Goal: Check status

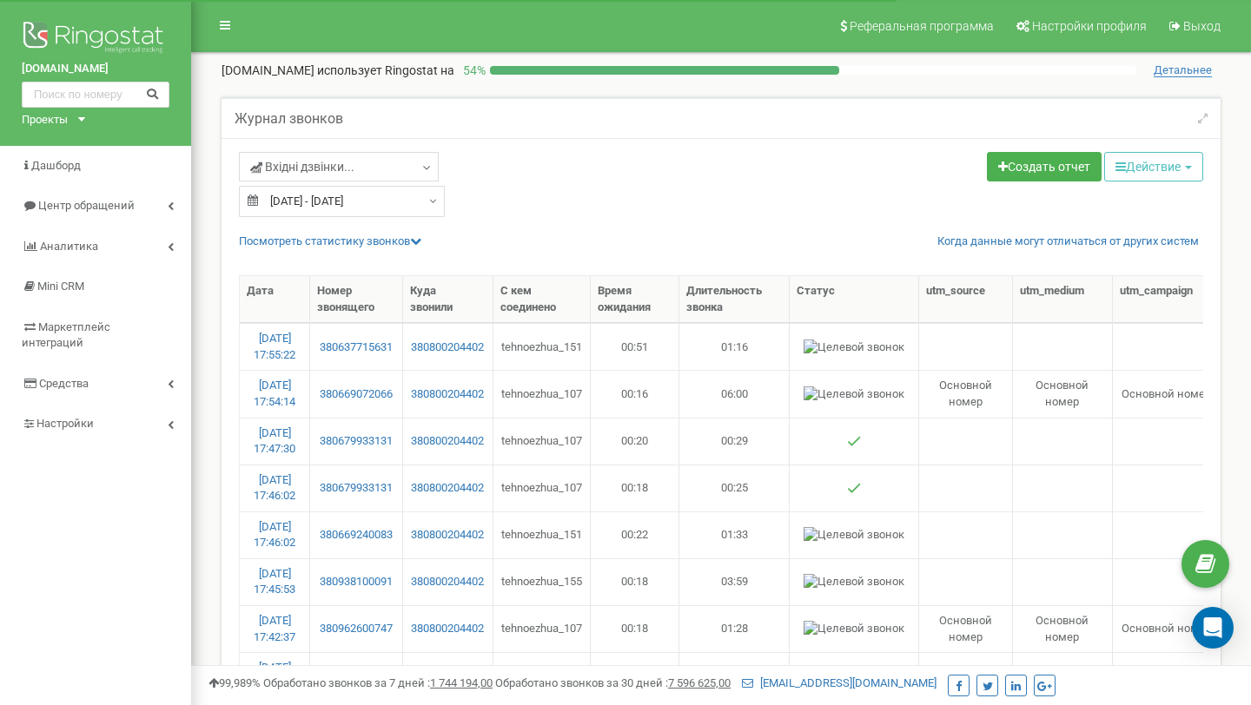
select select "50"
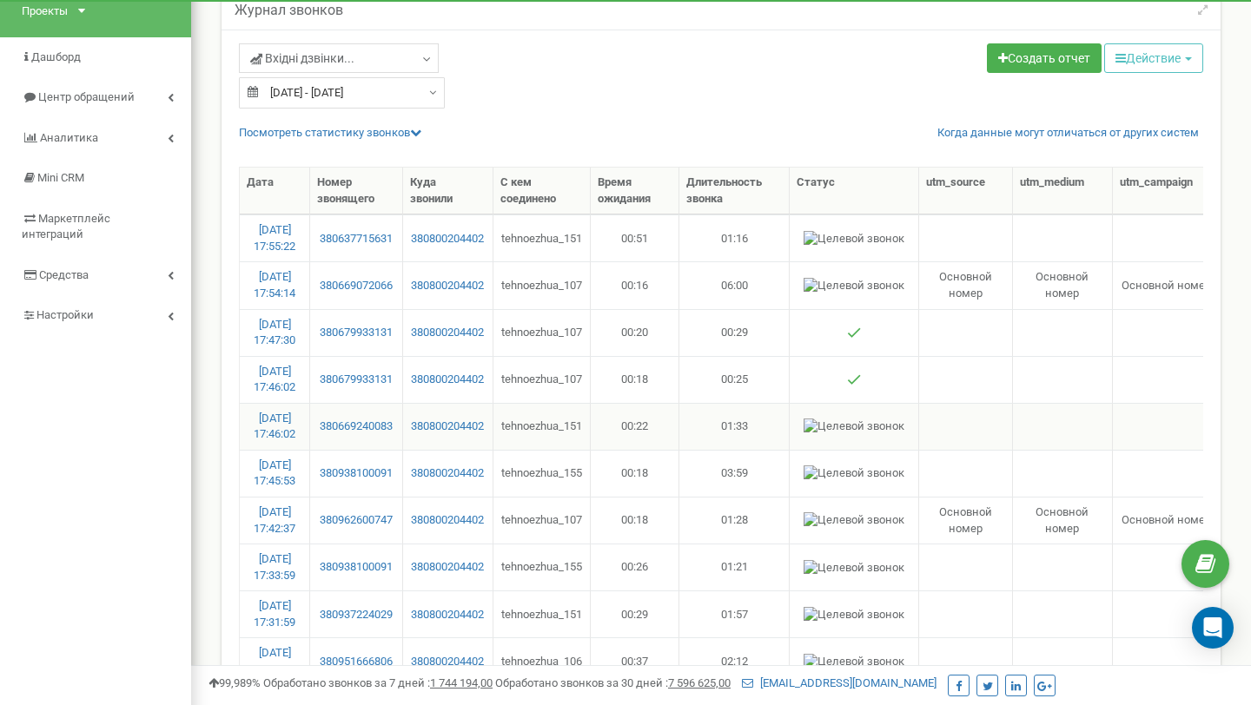
scroll to position [97, 0]
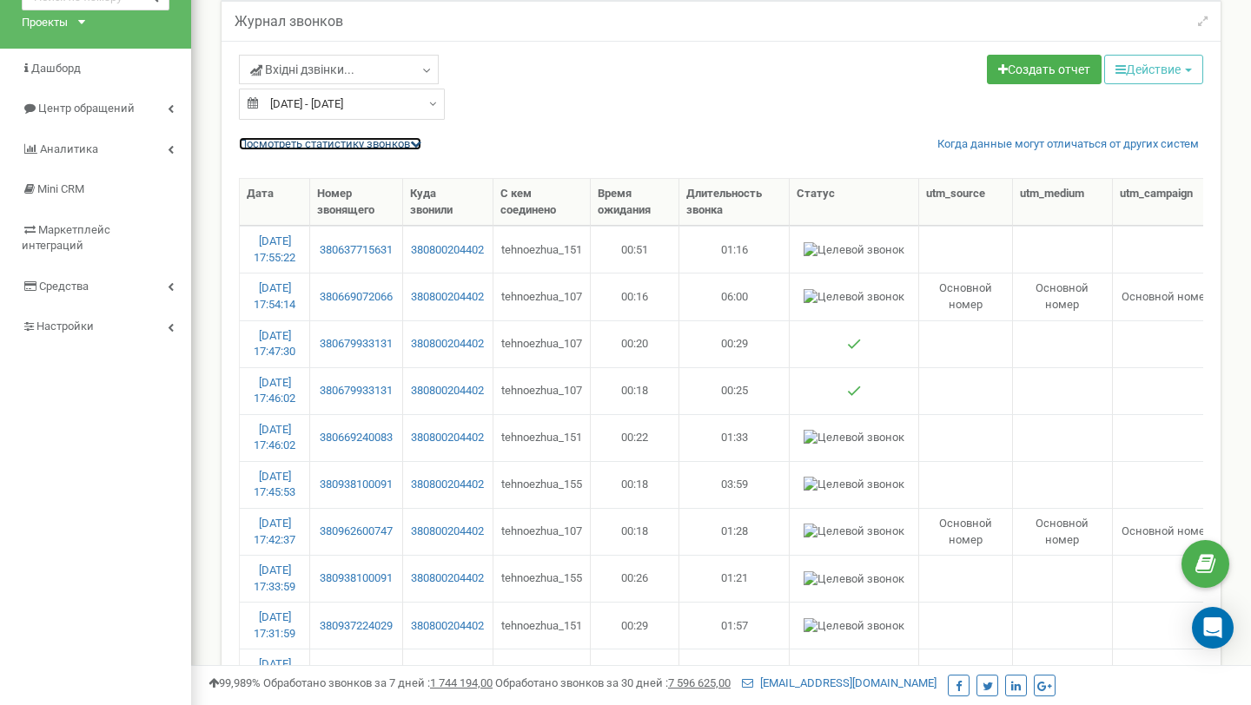
click at [347, 139] on link "Посмотреть cтатистику звонков" at bounding box center [330, 143] width 182 height 13
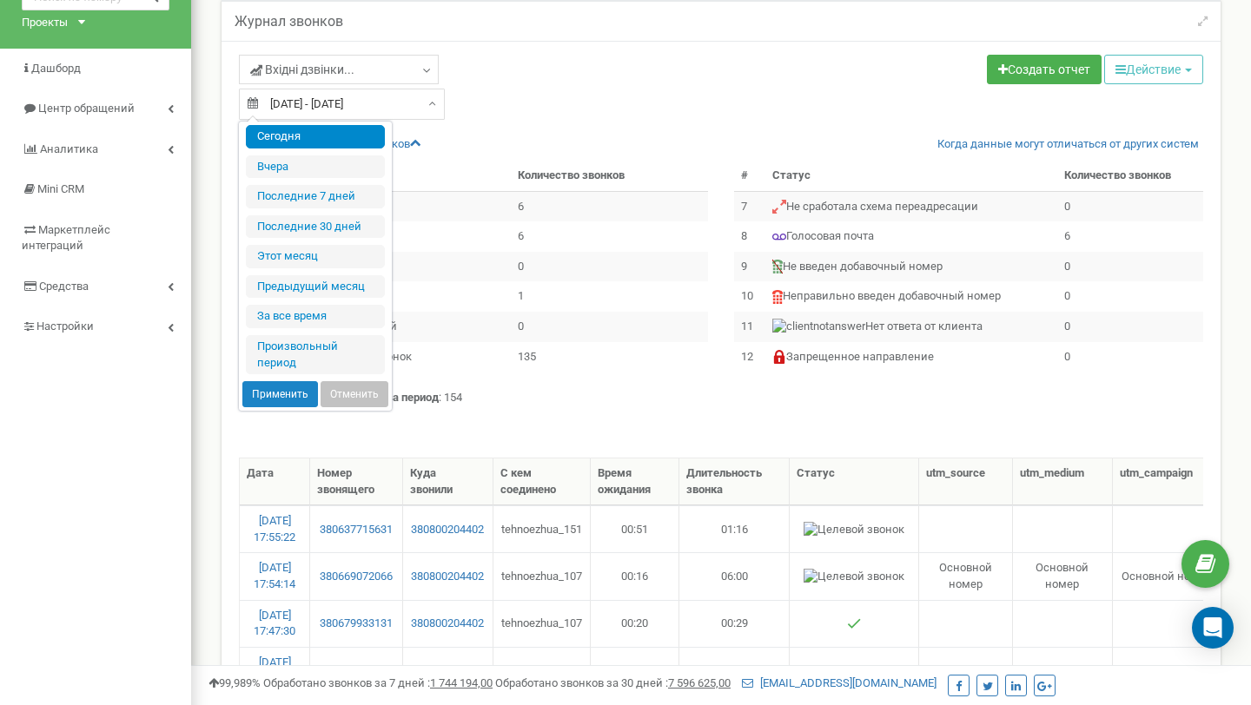
click at [359, 113] on input "[DATE] - [DATE]" at bounding box center [342, 104] width 206 height 31
click at [331, 138] on li "Сегодня" at bounding box center [315, 136] width 139 height 23
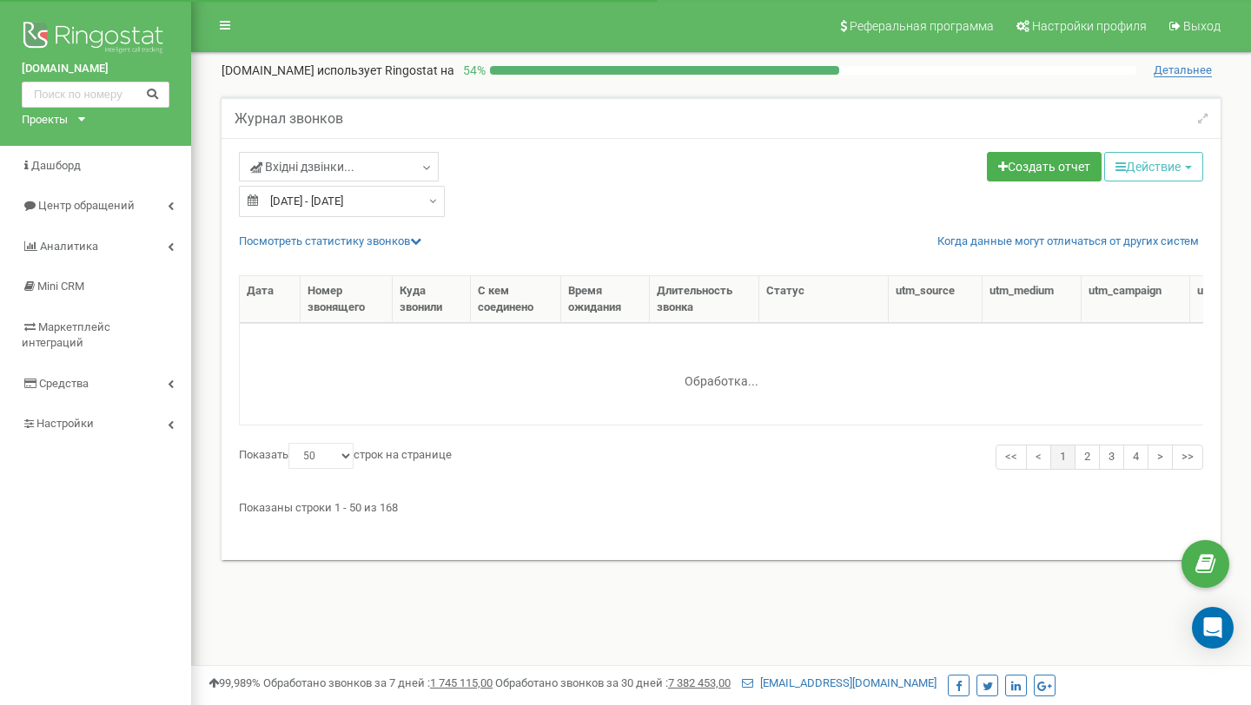
select select "50"
click at [330, 250] on div "Посмотреть cтатистику звонков Когда данные могут отличаться от других систем # …" at bounding box center [721, 388] width 990 height 309
click at [330, 241] on link "Посмотреть cтатистику звонков" at bounding box center [330, 240] width 182 height 13
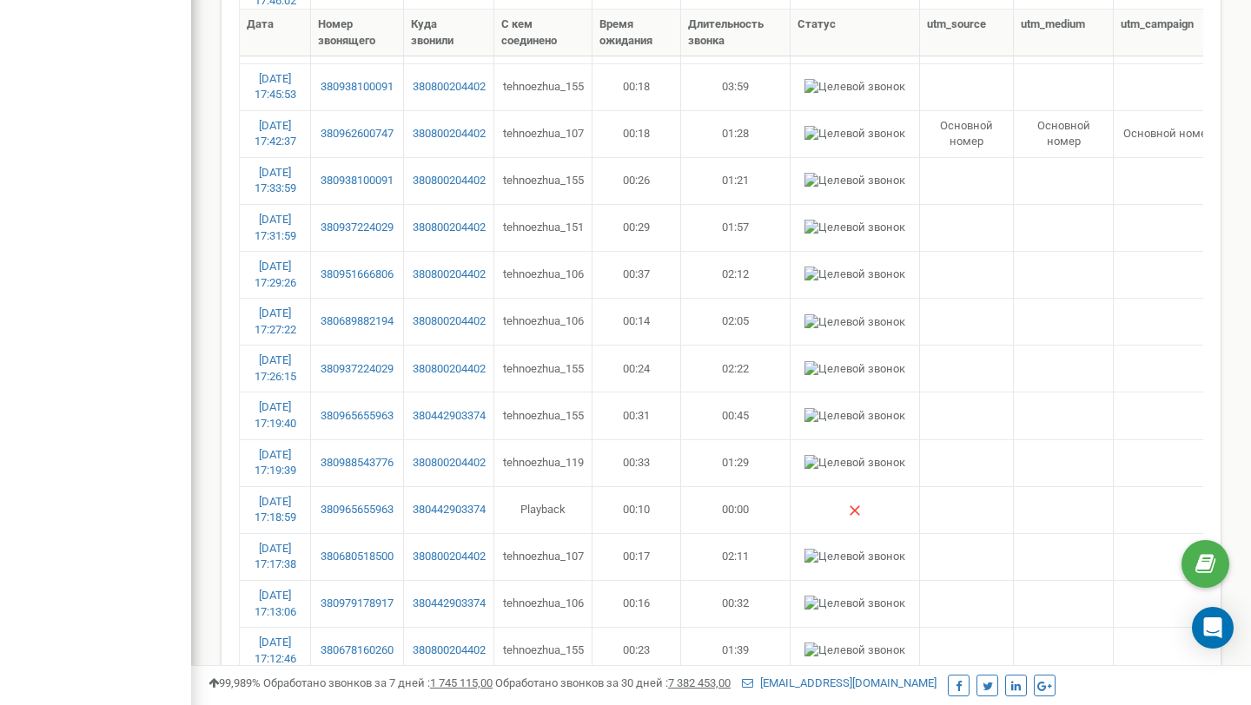
scroll to position [1421, 0]
